Goal: Task Accomplishment & Management: Manage account settings

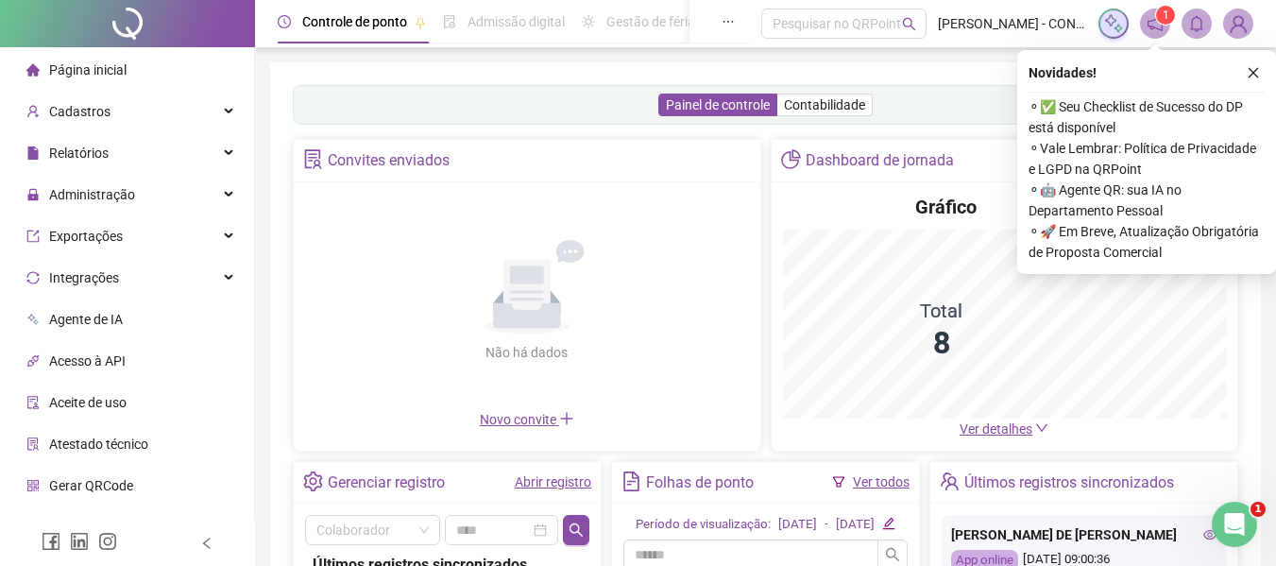
drag, startPoint x: 1256, startPoint y: 74, endPoint x: 617, endPoint y: 78, distance: 639.6
click at [1256, 73] on icon "close" at bounding box center [1253, 72] width 13 height 13
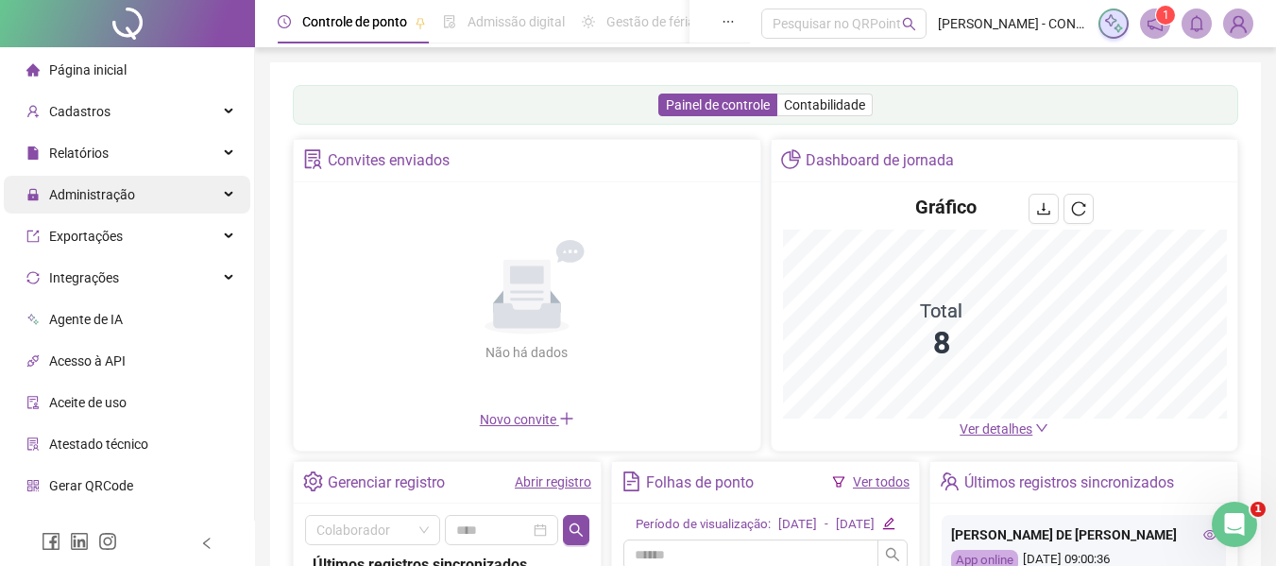
click at [91, 190] on span "Administração" at bounding box center [92, 194] width 86 height 15
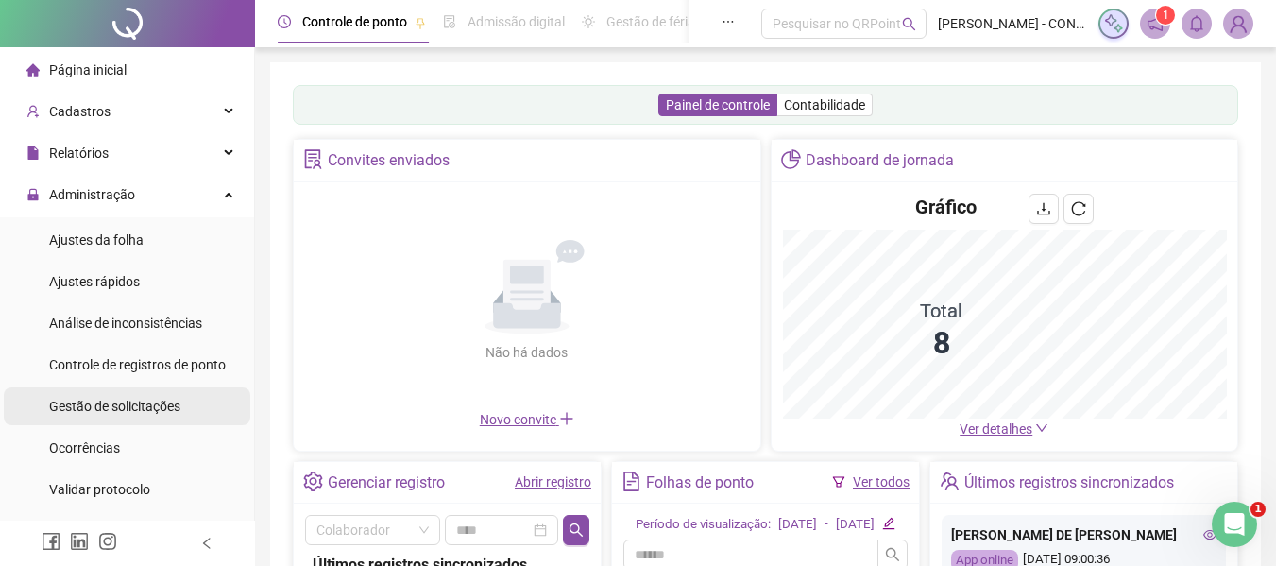
click at [89, 406] on span "Gestão de solicitações" at bounding box center [114, 406] width 131 height 15
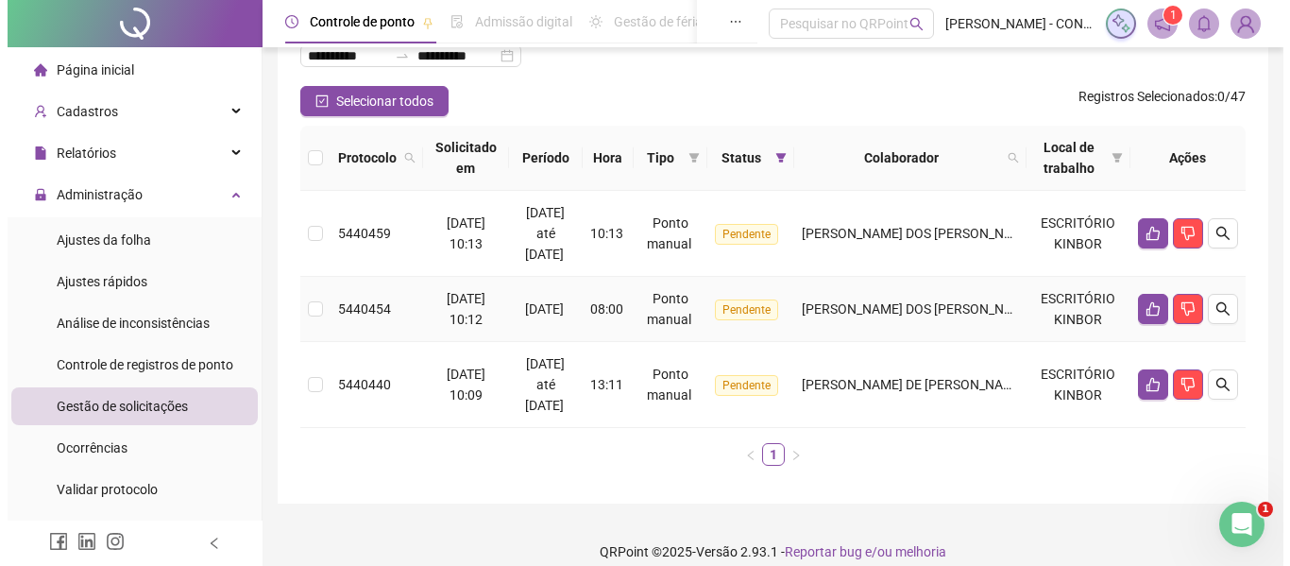
scroll to position [152, 0]
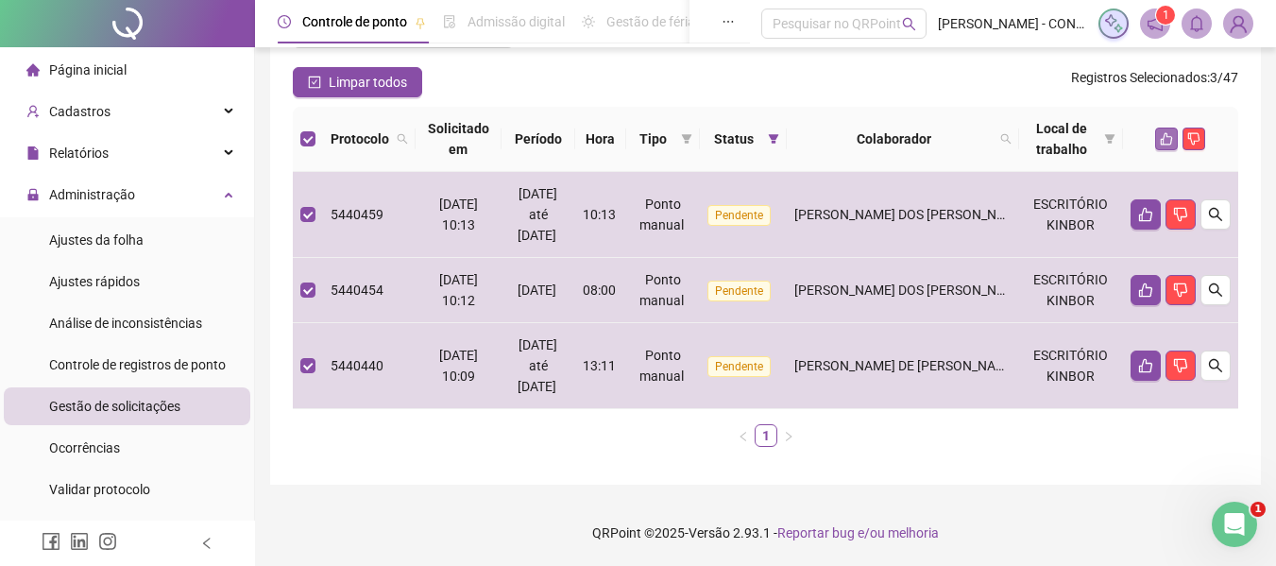
click at [1163, 142] on icon "like" at bounding box center [1166, 138] width 13 height 13
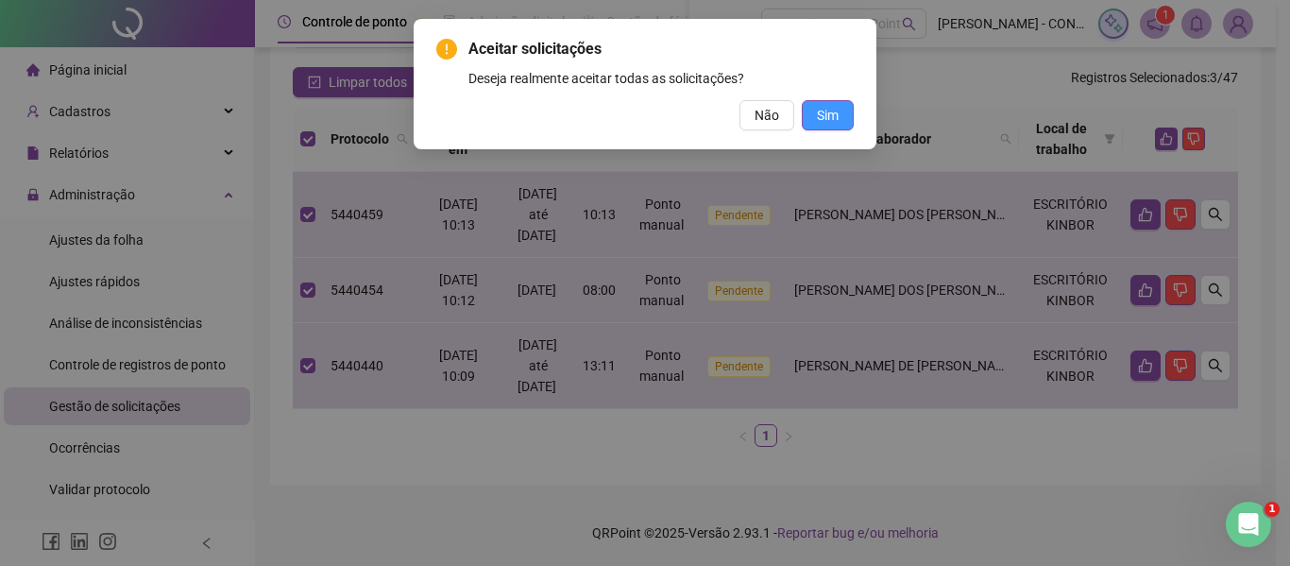
click at [835, 119] on span "Sim" at bounding box center [828, 115] width 22 height 21
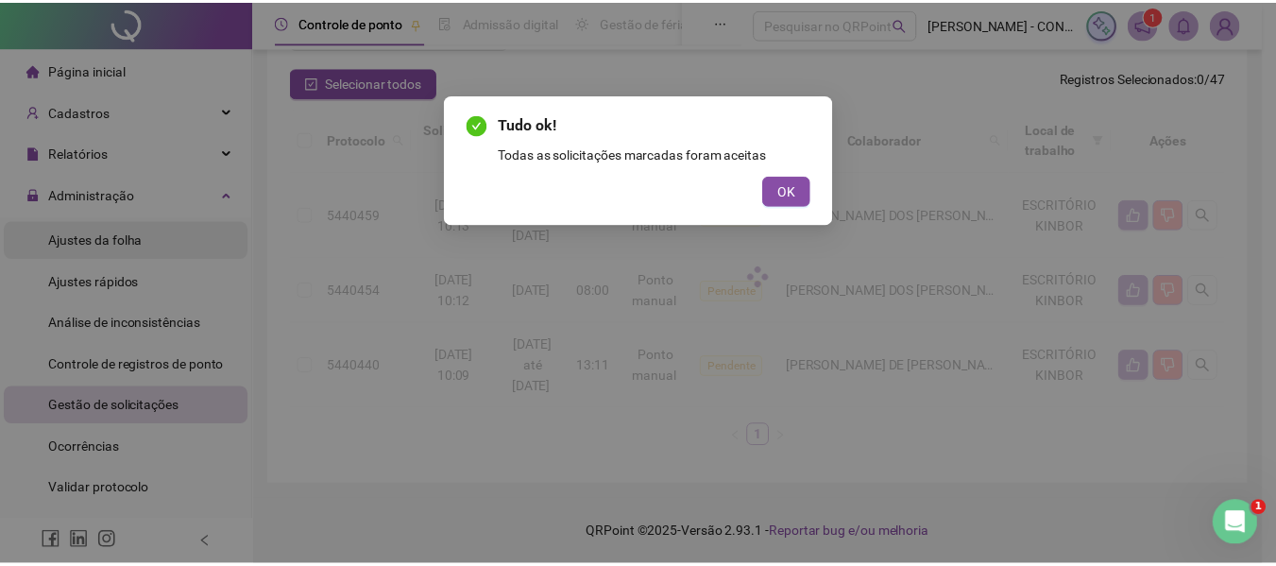
scroll to position [20, 0]
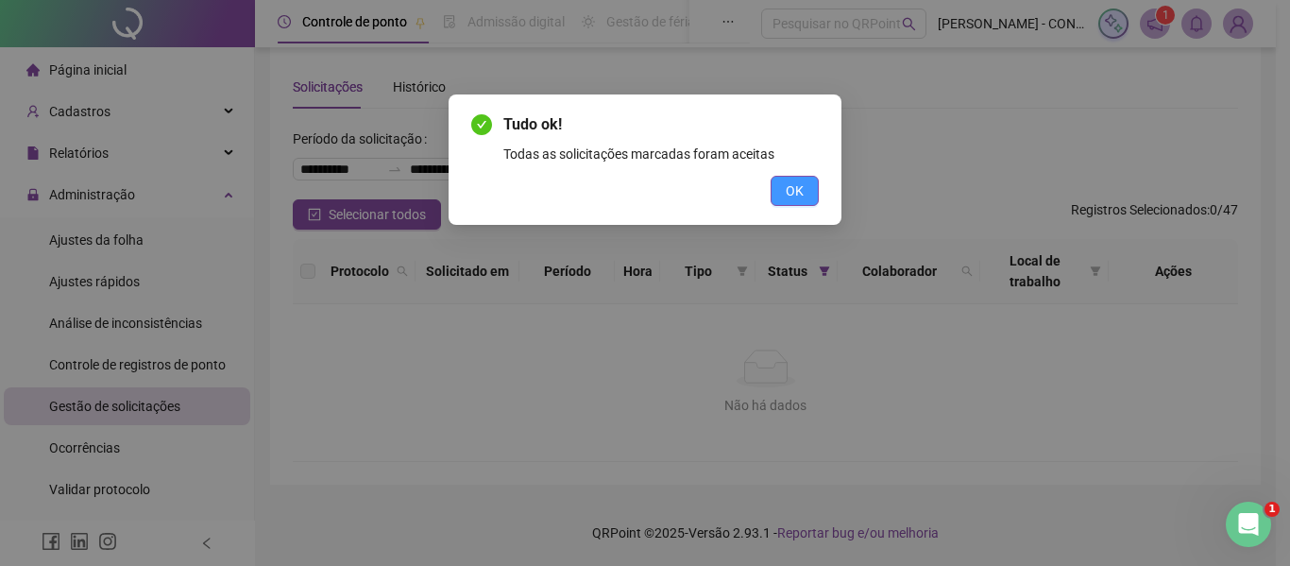
click at [793, 194] on span "OK" at bounding box center [795, 190] width 18 height 21
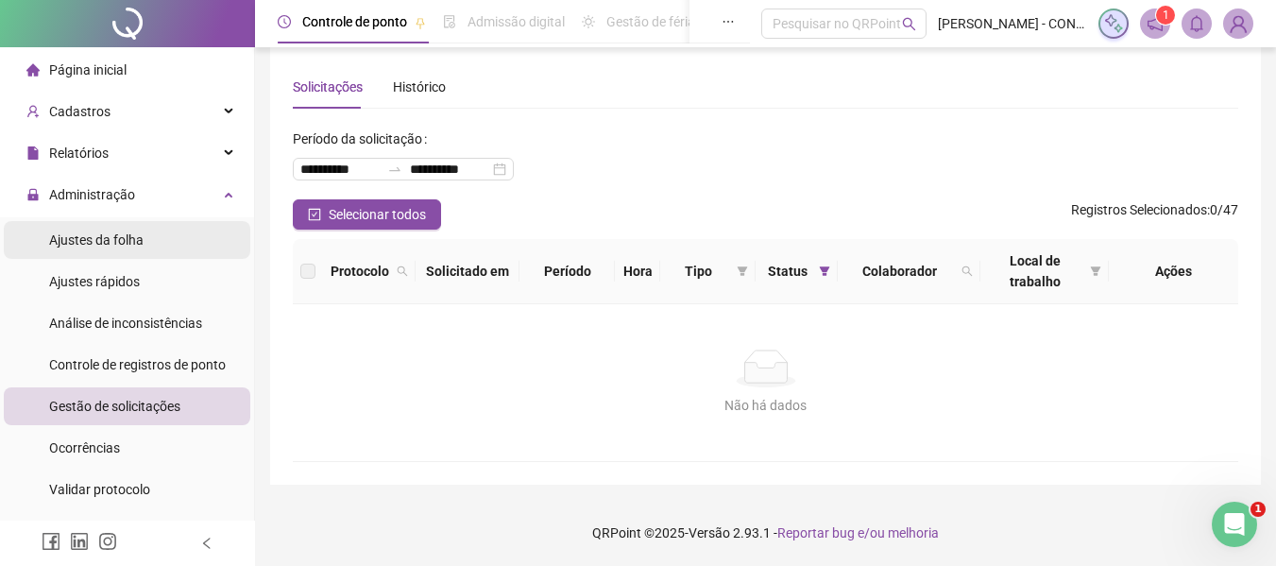
click at [88, 235] on span "Ajustes da folha" at bounding box center [96, 239] width 94 height 15
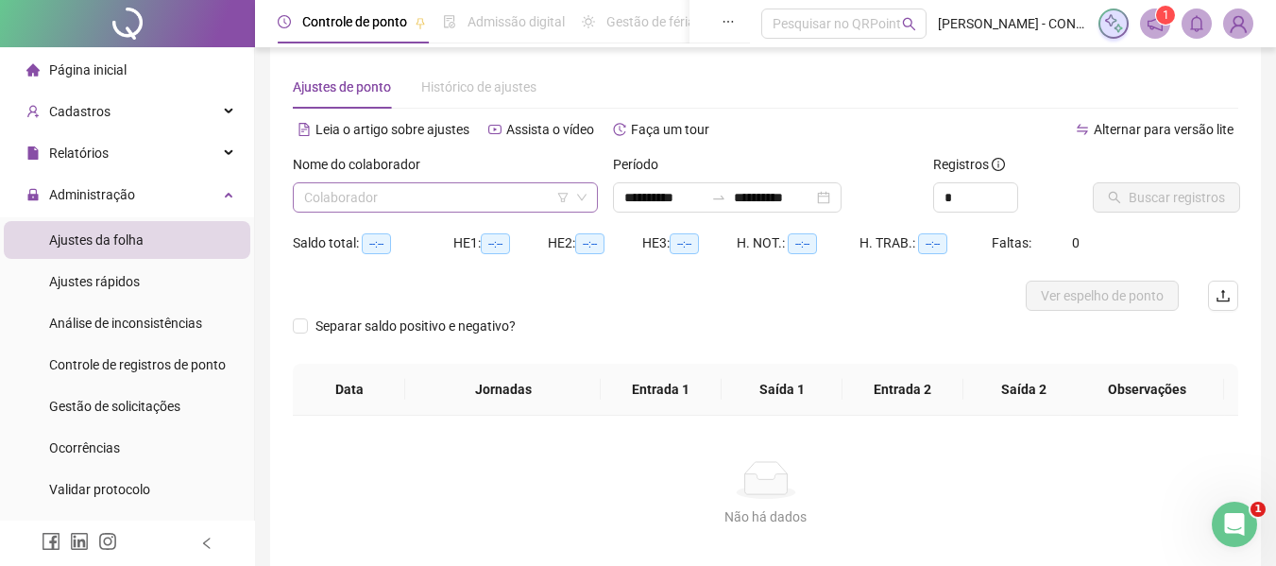
type input "**********"
click at [390, 187] on input "search" at bounding box center [436, 197] width 265 height 28
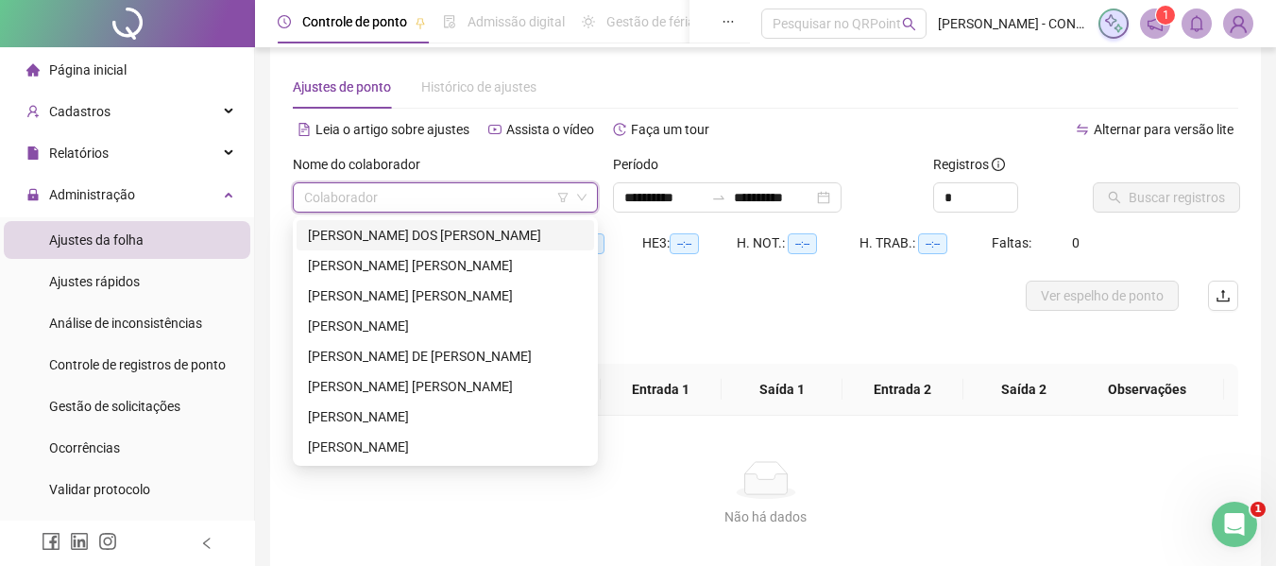
click at [394, 244] on div "[PERSON_NAME] DOS [PERSON_NAME]" at bounding box center [445, 235] width 275 height 21
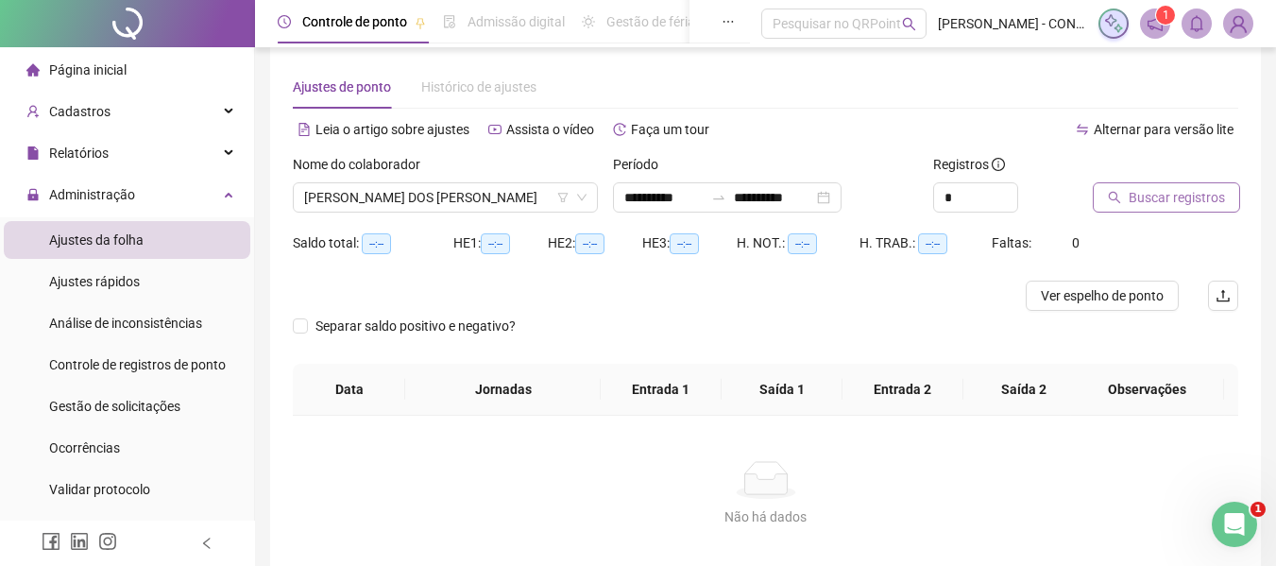
click at [1175, 196] on span "Buscar registros" at bounding box center [1177, 197] width 96 height 21
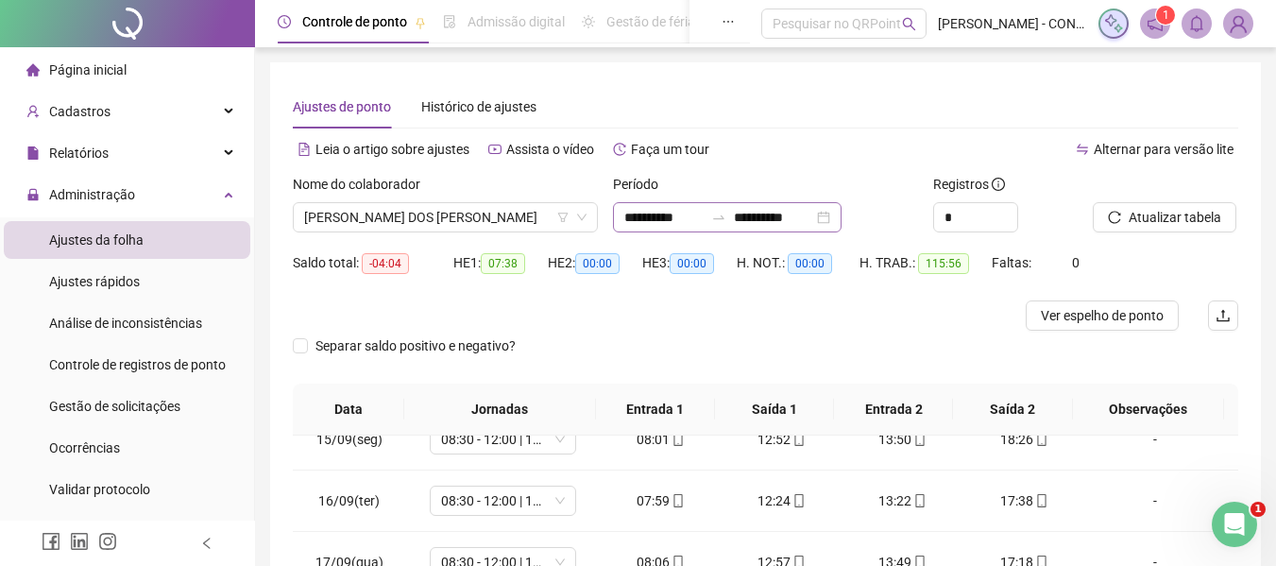
click at [842, 219] on div "**********" at bounding box center [727, 217] width 229 height 30
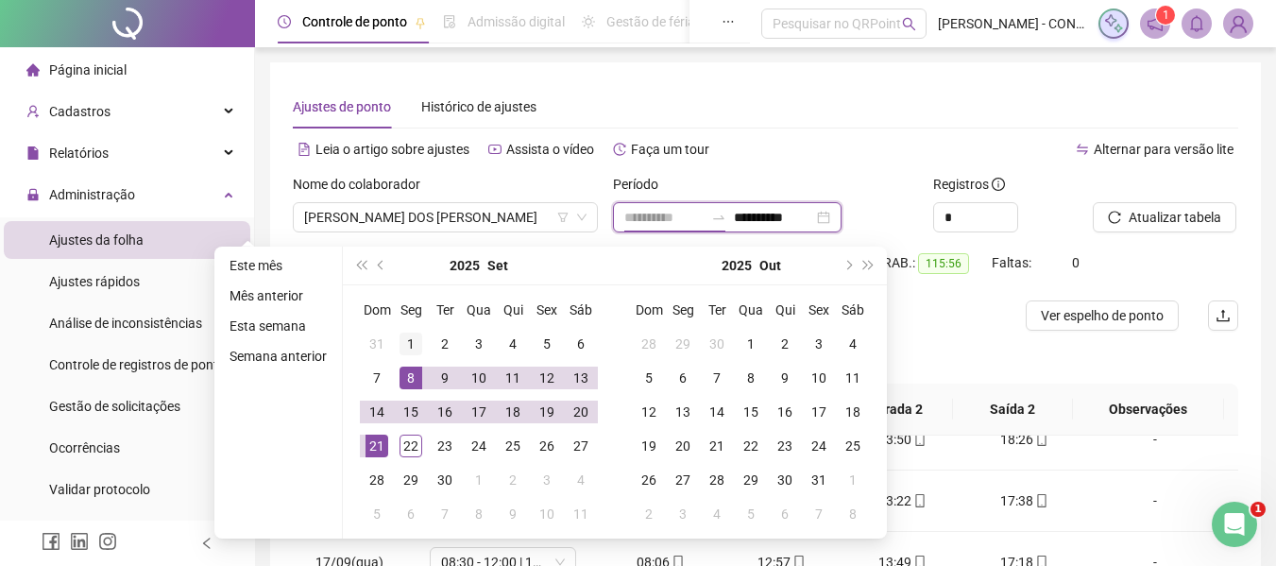
type input "**********"
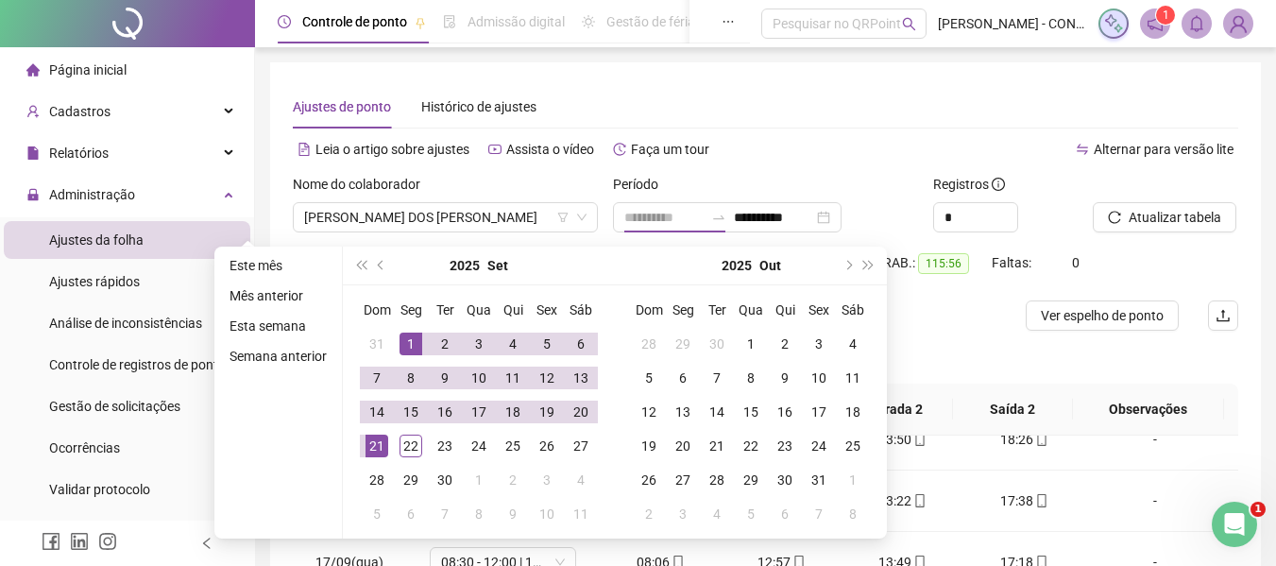
click at [408, 338] on div "1" at bounding box center [411, 344] width 23 height 23
type input "**********"
click at [408, 449] on div "22" at bounding box center [411, 446] width 23 height 23
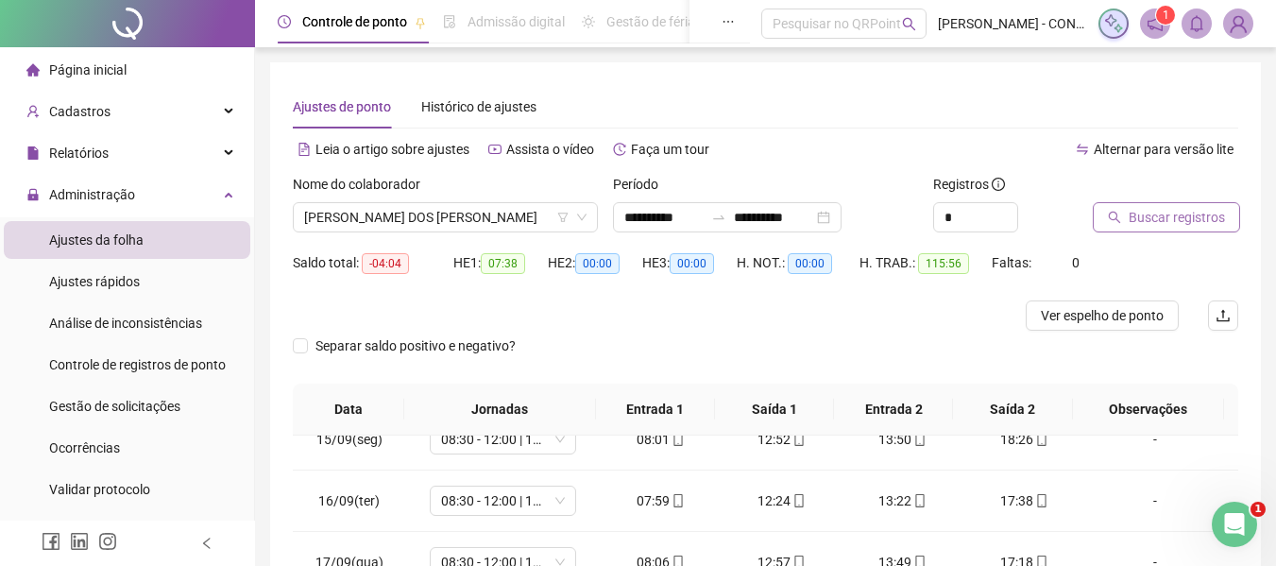
click at [1190, 216] on span "Buscar registros" at bounding box center [1177, 217] width 96 height 21
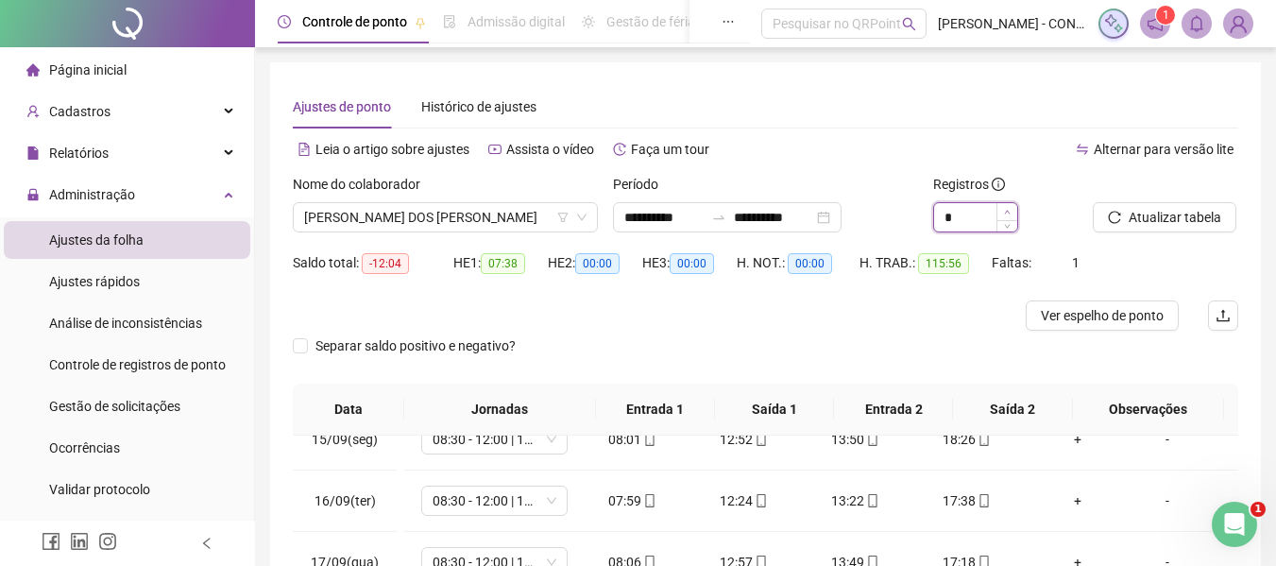
click at [1006, 214] on icon "up" at bounding box center [1007, 212] width 7 height 7
type input "*"
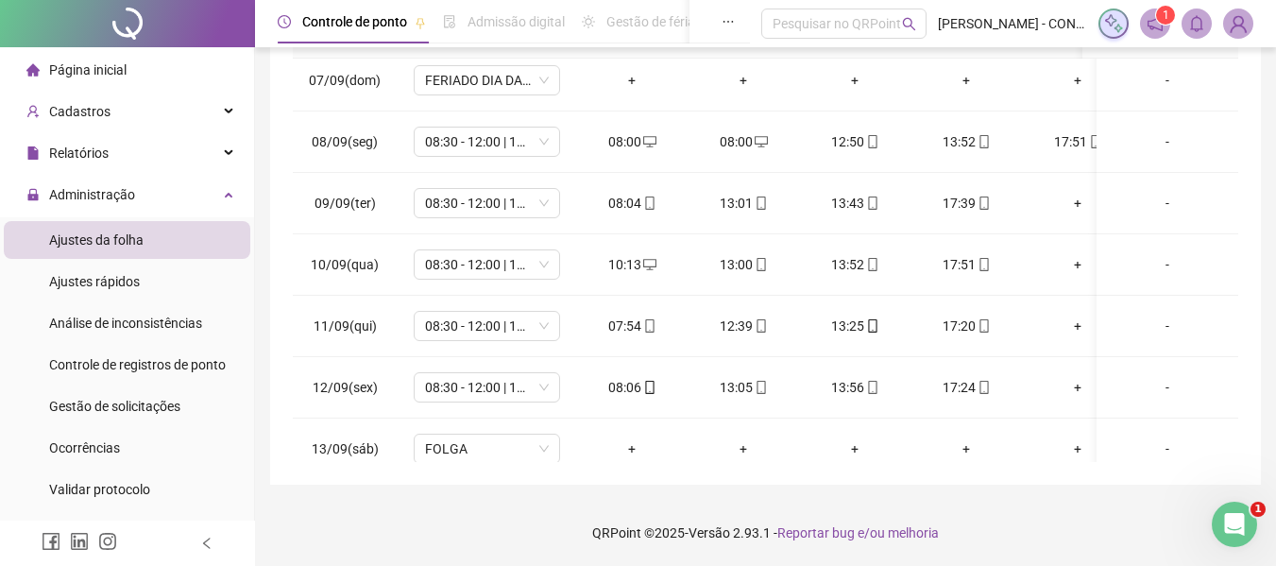
scroll to position [378, 0]
click at [753, 143] on span "desktop" at bounding box center [760, 140] width 15 height 13
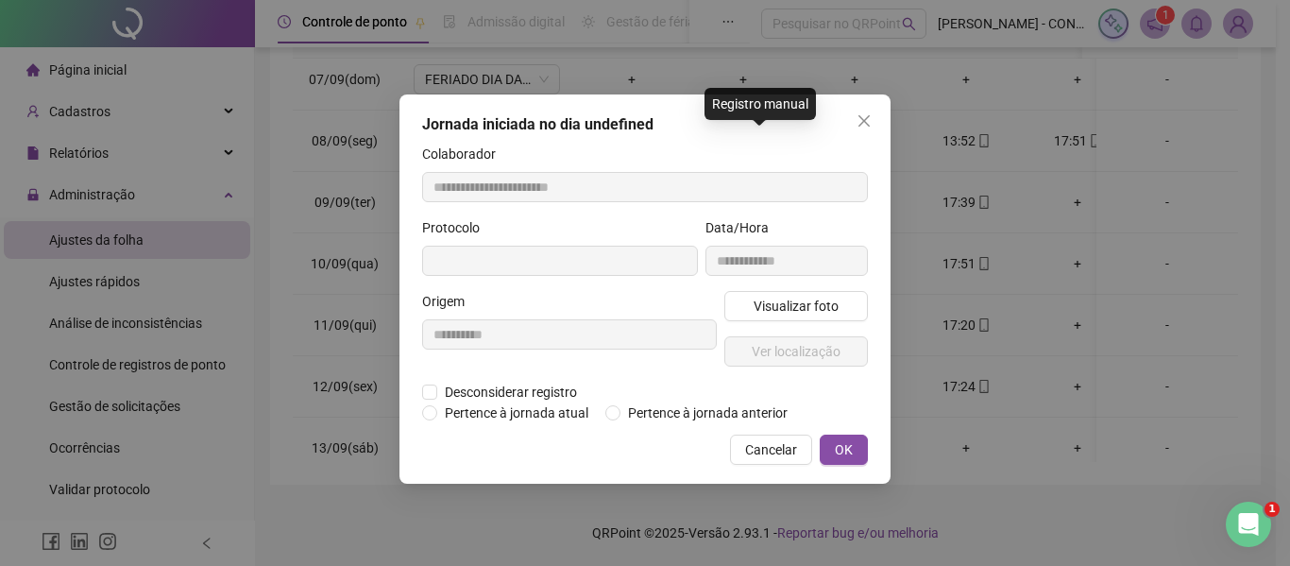
type input "**********"
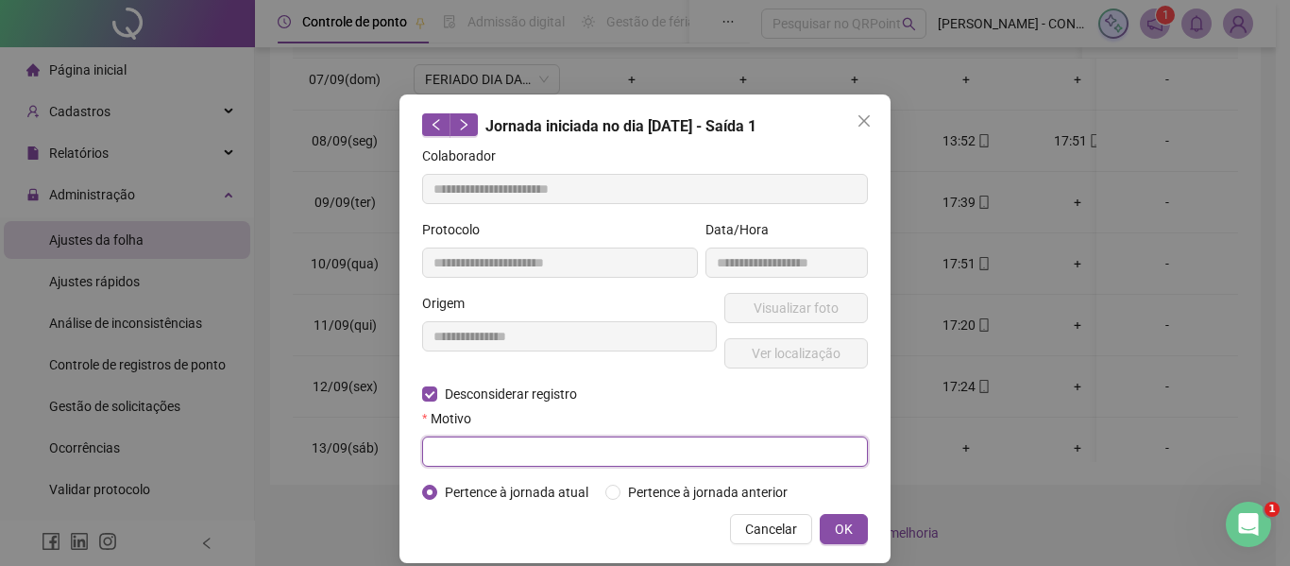
click at [487, 444] on input "text" at bounding box center [645, 451] width 446 height 30
type input "**********"
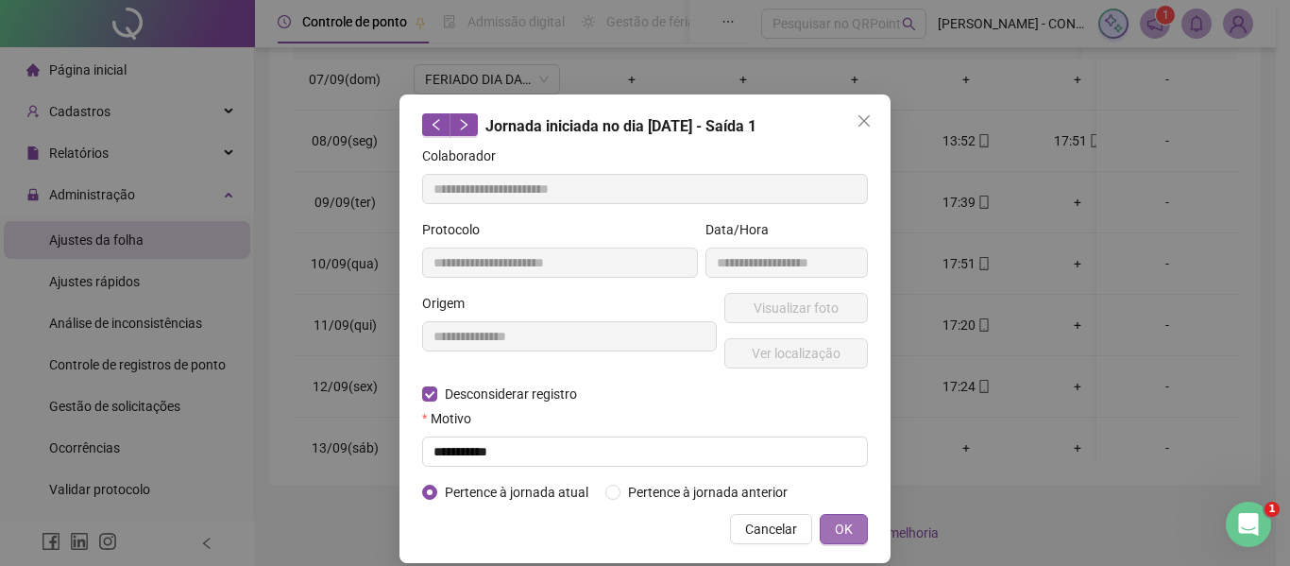
click at [843, 521] on span "OK" at bounding box center [844, 529] width 18 height 21
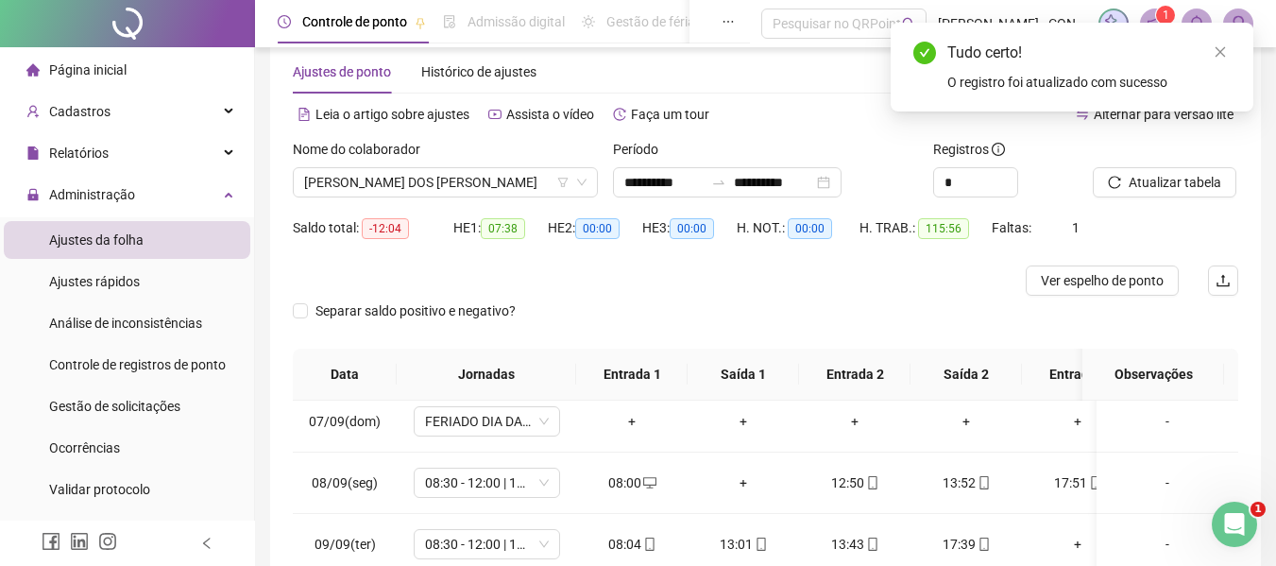
scroll to position [0, 0]
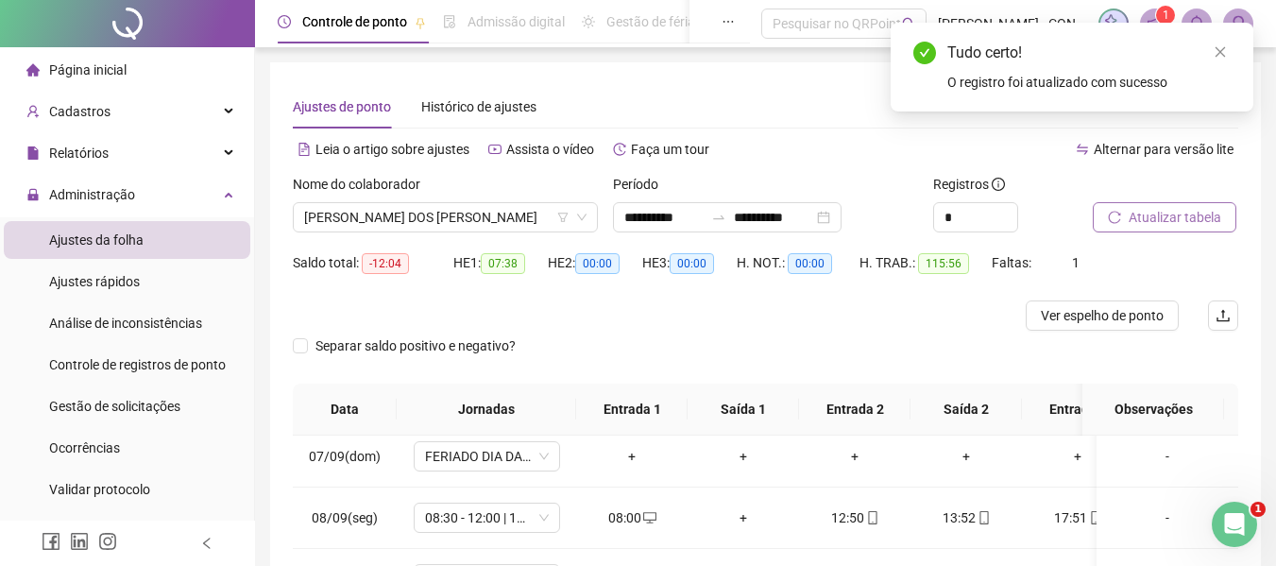
click at [1170, 211] on span "Atualizar tabela" at bounding box center [1175, 217] width 93 height 21
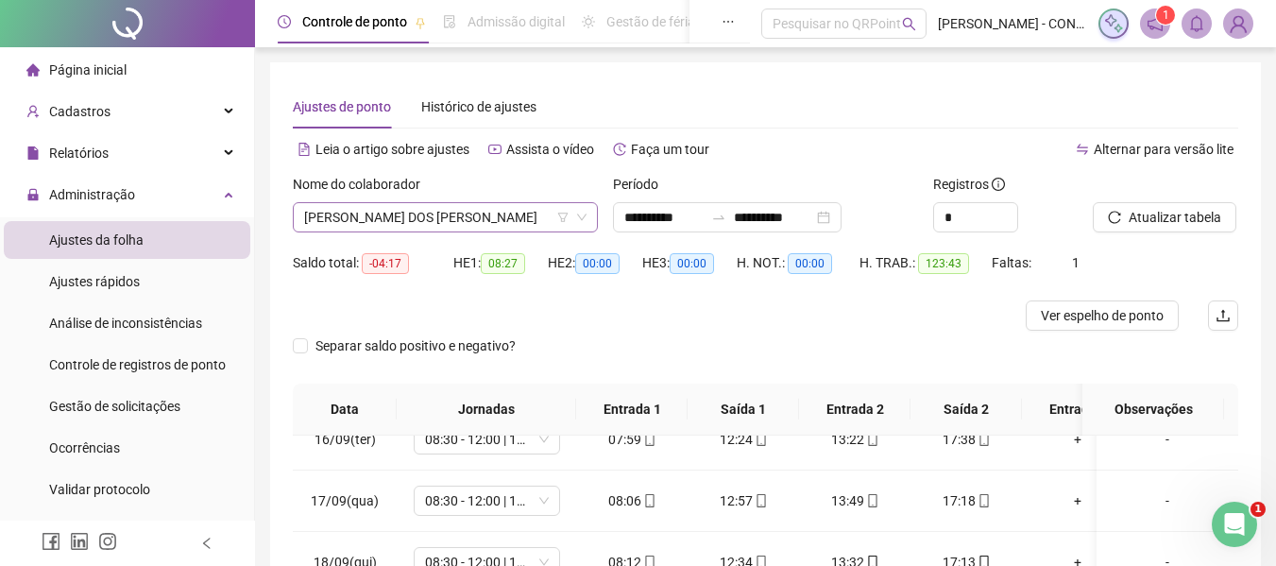
click at [445, 219] on span "[PERSON_NAME] DOS [PERSON_NAME]" at bounding box center [445, 217] width 282 height 28
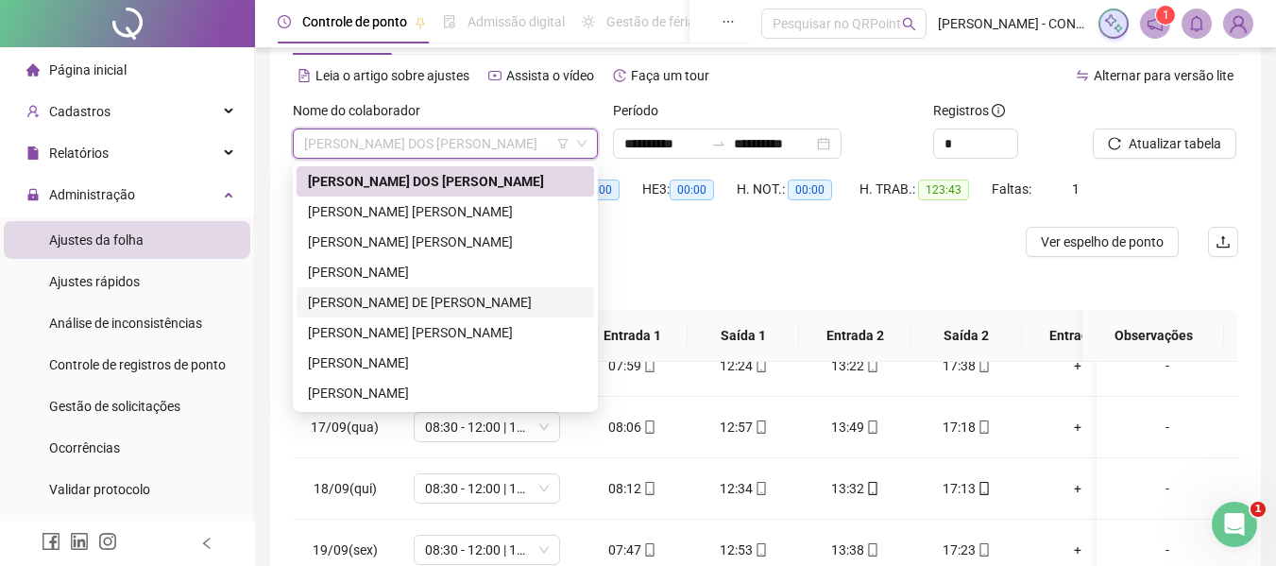
scroll to position [94, 0]
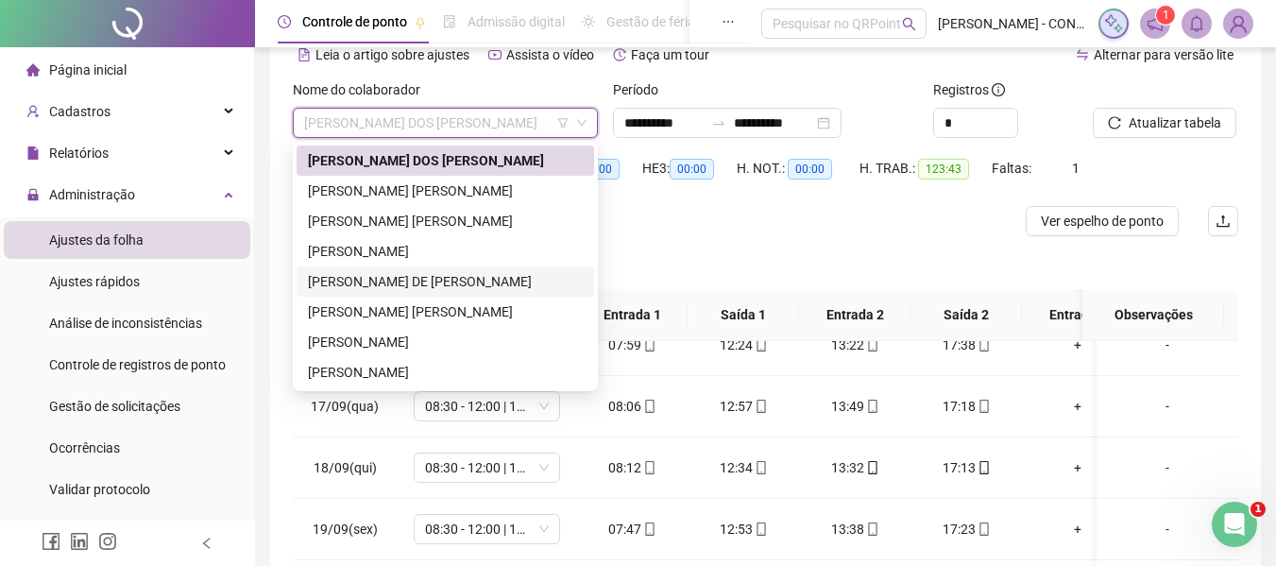
click at [397, 280] on div "[PERSON_NAME] DE [PERSON_NAME]" at bounding box center [445, 281] width 275 height 21
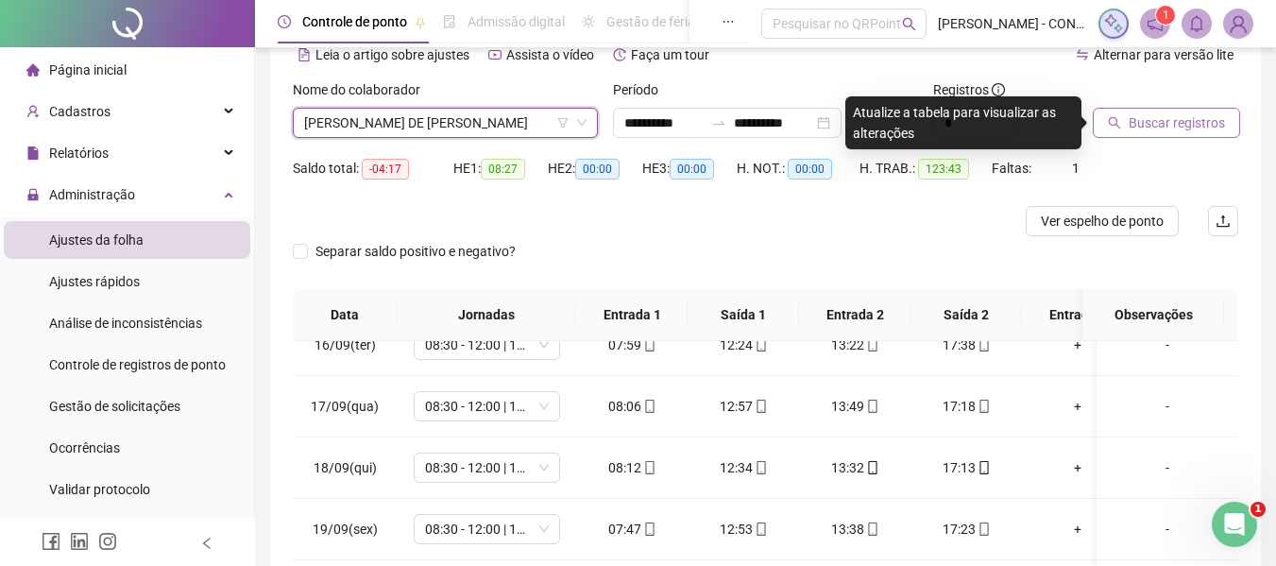
click at [1180, 128] on span "Buscar registros" at bounding box center [1177, 122] width 96 height 21
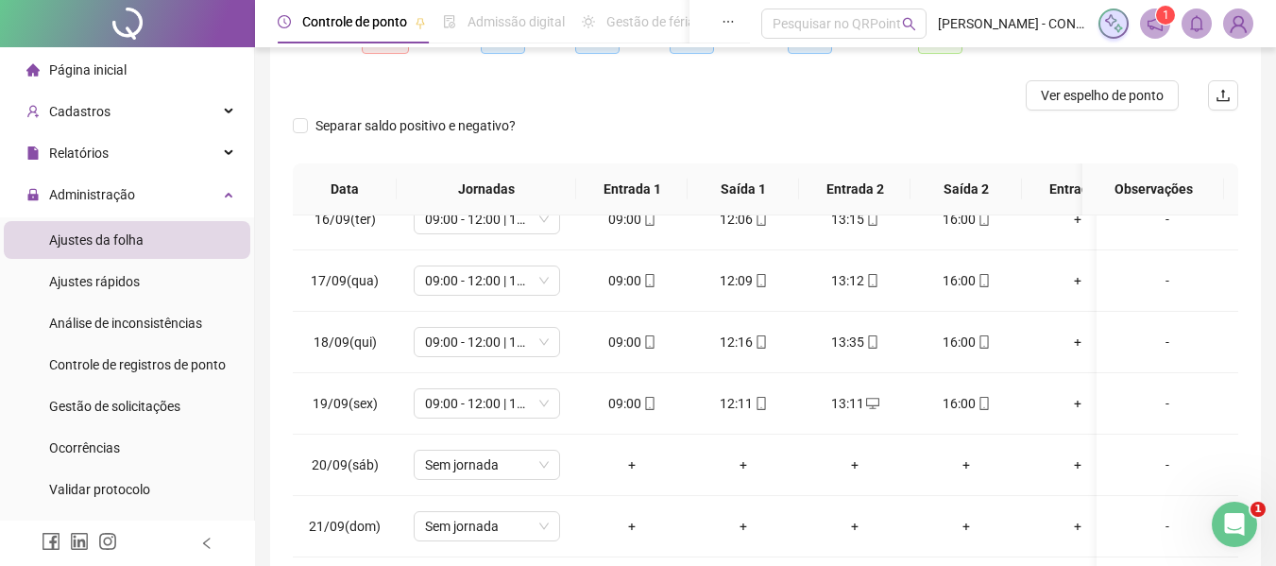
scroll to position [94, 0]
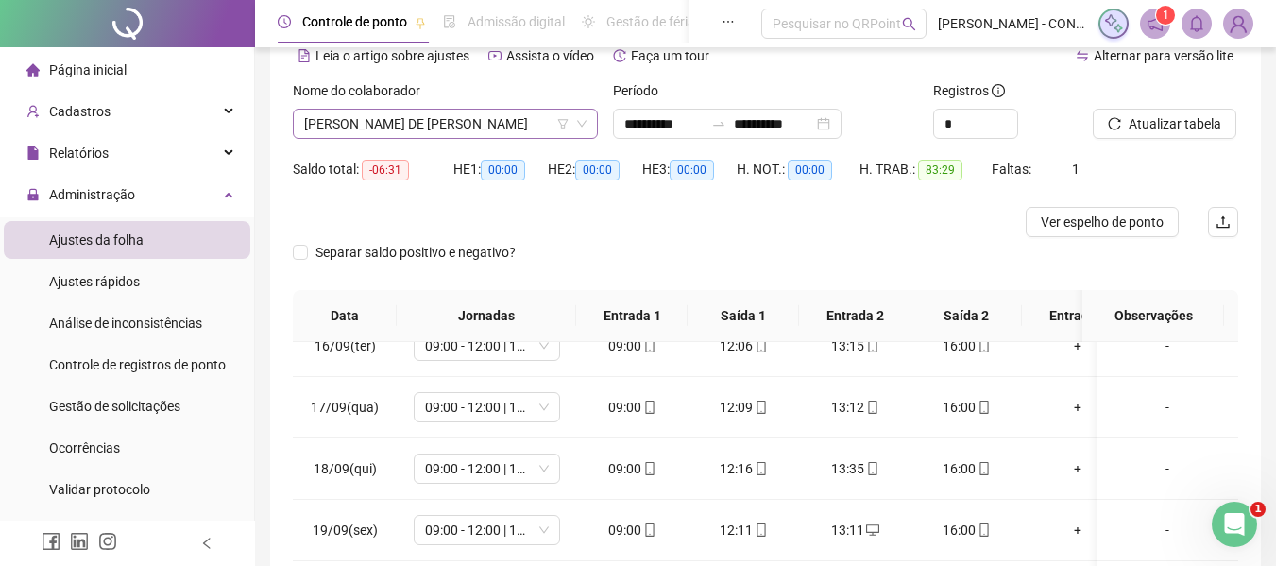
click at [523, 129] on span "[PERSON_NAME] DE [PERSON_NAME]" at bounding box center [445, 124] width 282 height 28
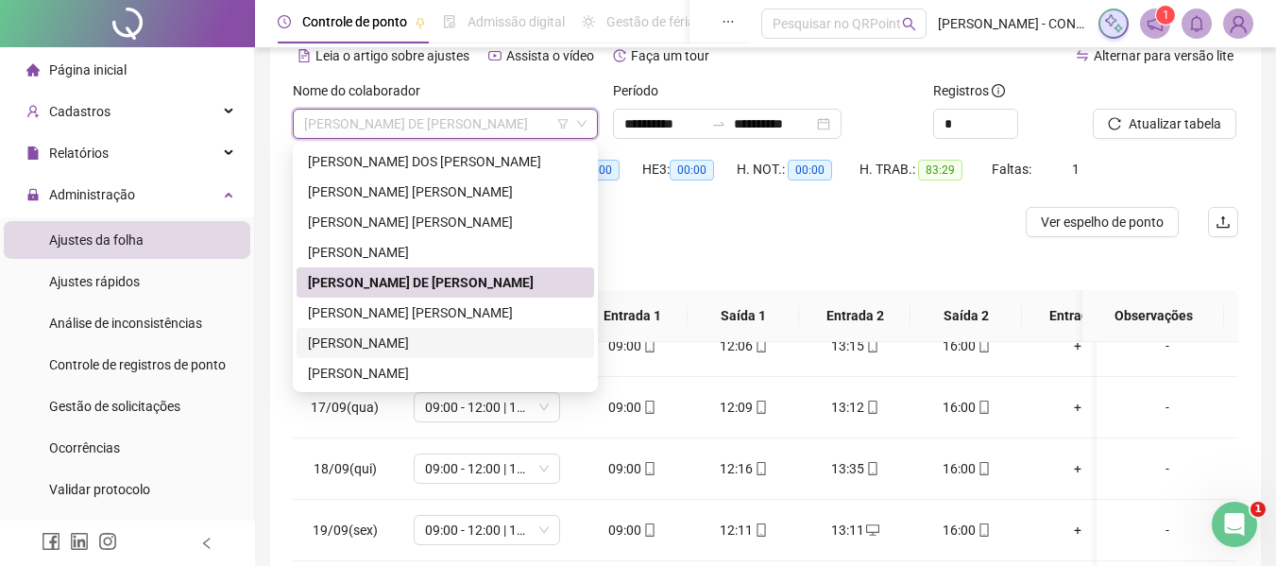
click at [403, 334] on div "[PERSON_NAME]" at bounding box center [445, 343] width 275 height 21
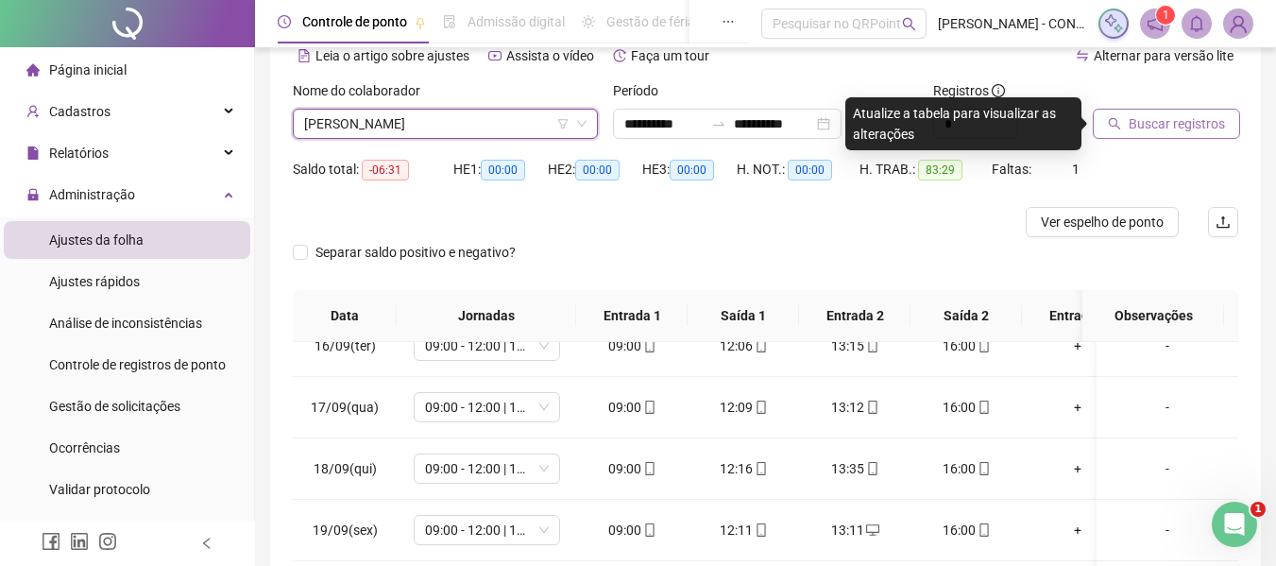
click at [1199, 128] on span "Buscar registros" at bounding box center [1177, 123] width 96 height 21
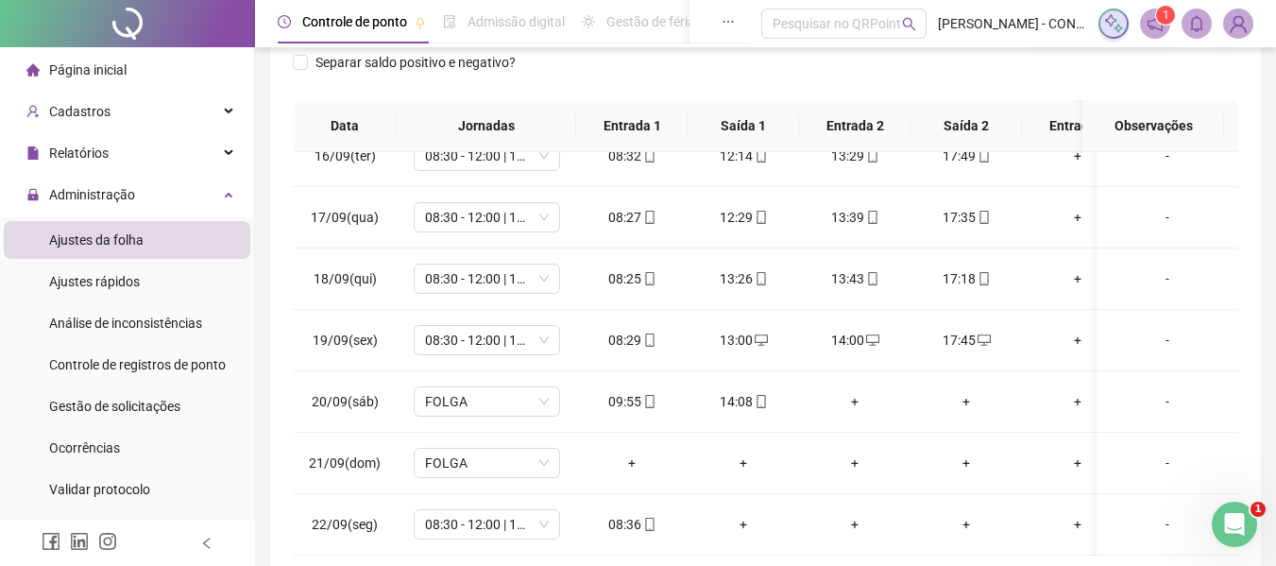
scroll to position [962, 0]
